Goal: Navigation & Orientation: Find specific page/section

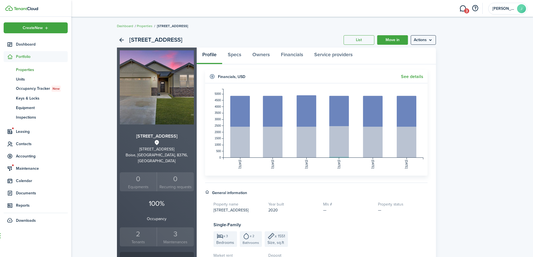
click at [30, 71] on span "Properties" at bounding box center [42, 70] width 52 height 6
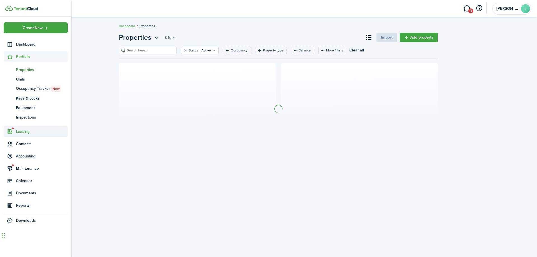
click at [27, 130] on span "Leasing" at bounding box center [42, 132] width 52 height 6
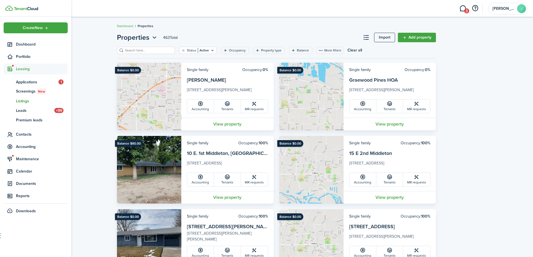
click at [21, 100] on span "Listings" at bounding box center [42, 101] width 52 height 6
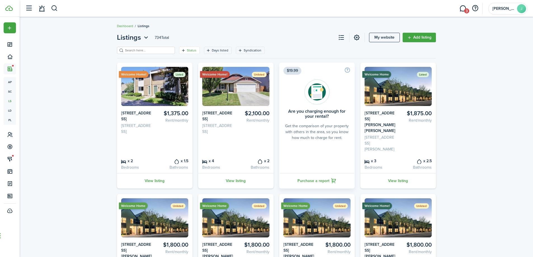
click at [187, 48] on filter-tag-label "Status" at bounding box center [192, 50] width 10 height 5
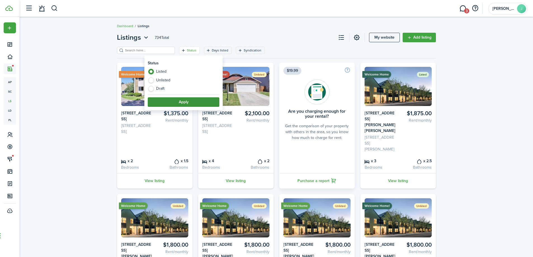
click at [178, 100] on button "Apply" at bounding box center [184, 102] width 72 height 10
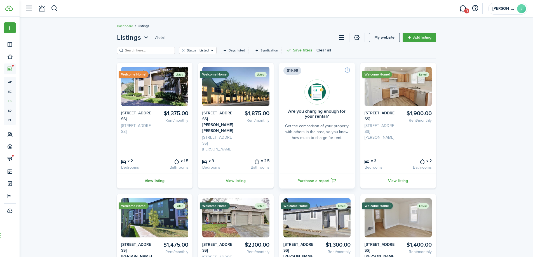
click at [160, 173] on link "View listing" at bounding box center [155, 180] width 76 height 15
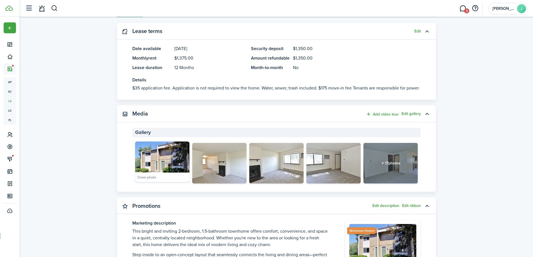
scroll to position [196, 0]
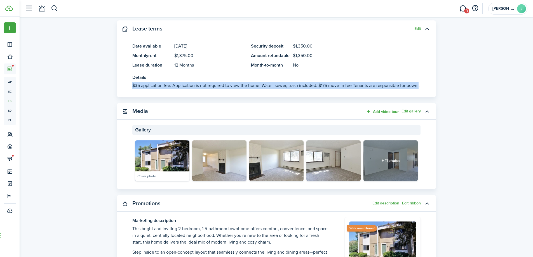
drag, startPoint x: 129, startPoint y: 84, endPoint x: 418, endPoint y: 85, distance: 289.4
click at [418, 85] on panel-main-body "Date available [DATE] Monthly rent $1,375.00 Lease duration 12 Months Security …" at bounding box center [276, 70] width 319 height 55
copy p "$35 application fee. Application is not required to view the home. Water, sewer…"
